Goal: Book appointment/travel/reservation

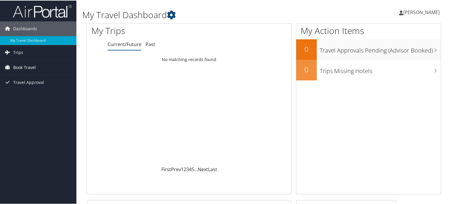
click at [25, 66] on span "Book Travel" at bounding box center [24, 67] width 23 height 15
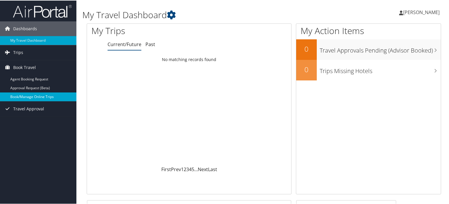
click at [35, 97] on link "Book/Manage Online Trips" at bounding box center [38, 96] width 76 height 9
